Goal: Find specific page/section: Find specific page/section

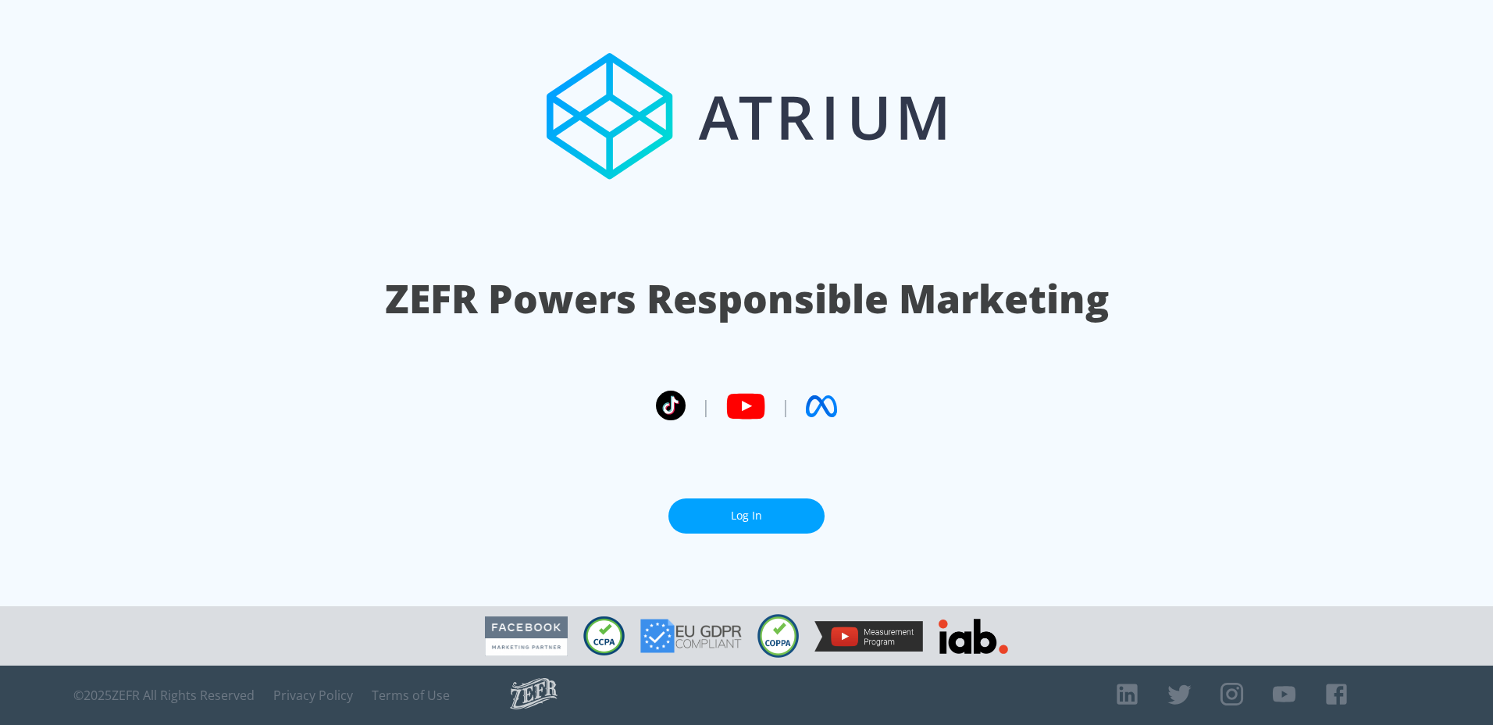
click at [700, 519] on link "Log In" at bounding box center [746, 515] width 156 height 35
click at [743, 513] on link "Log In" at bounding box center [746, 515] width 156 height 35
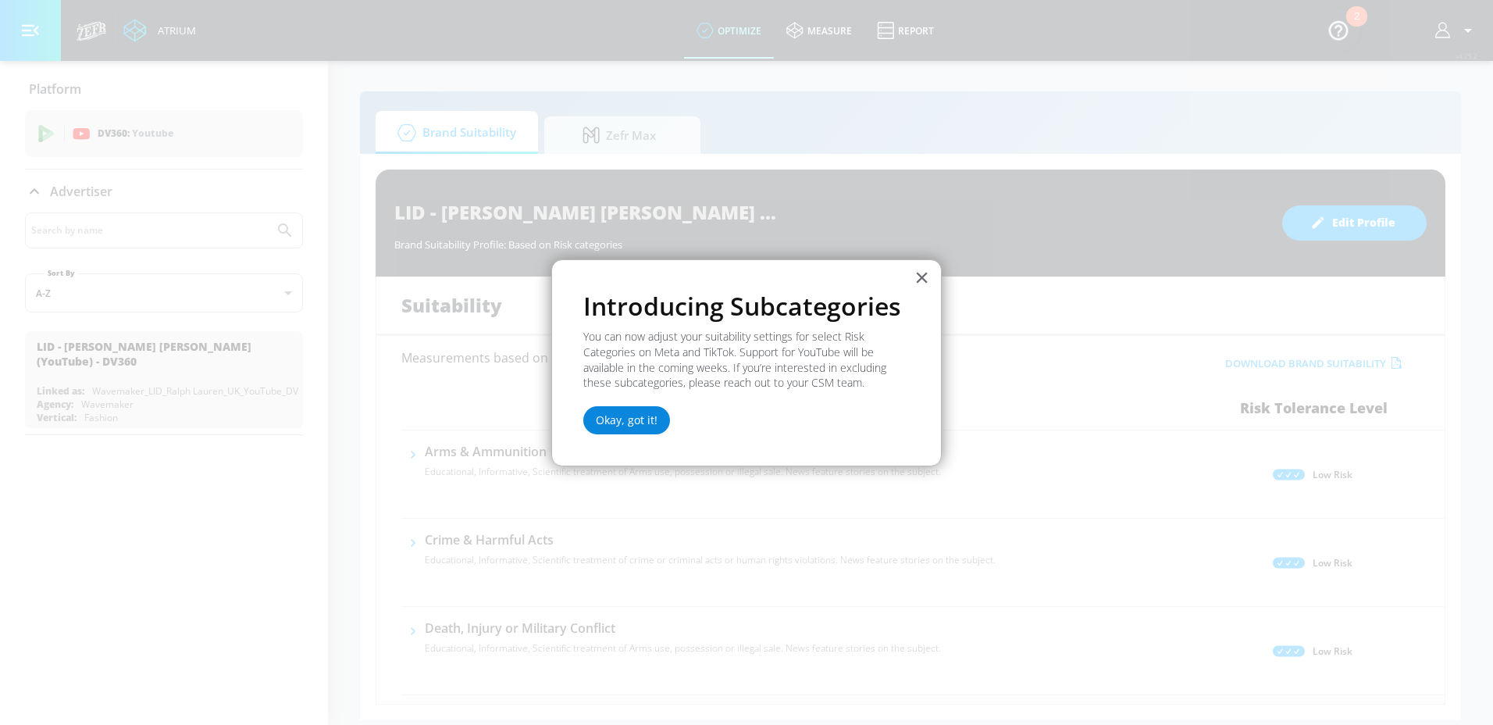
click at [607, 421] on button "Okay, got it!" at bounding box center [626, 420] width 87 height 28
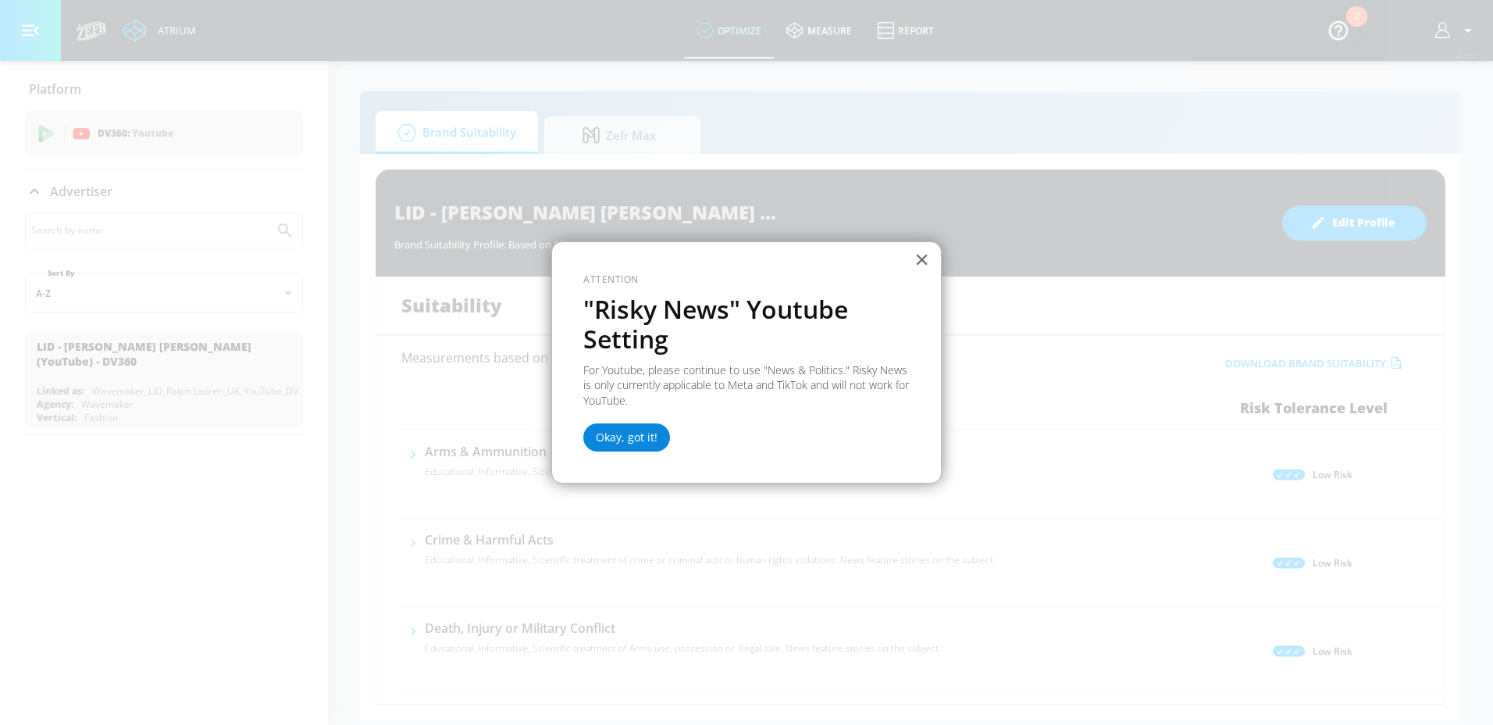
click at [610, 438] on button "Okay, got it!" at bounding box center [626, 437] width 87 height 28
